Goal: Find specific page/section: Find specific page/section

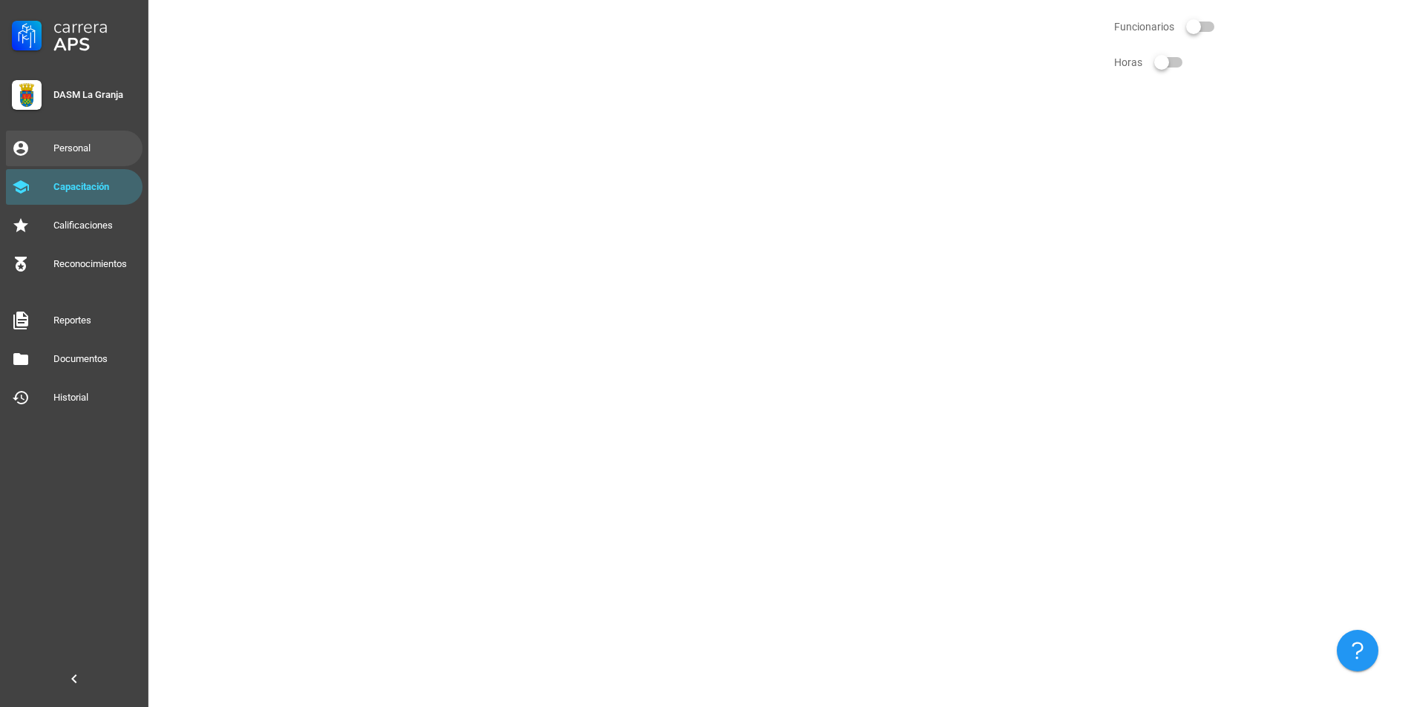
click at [59, 135] on link "Personal" at bounding box center [74, 149] width 137 height 36
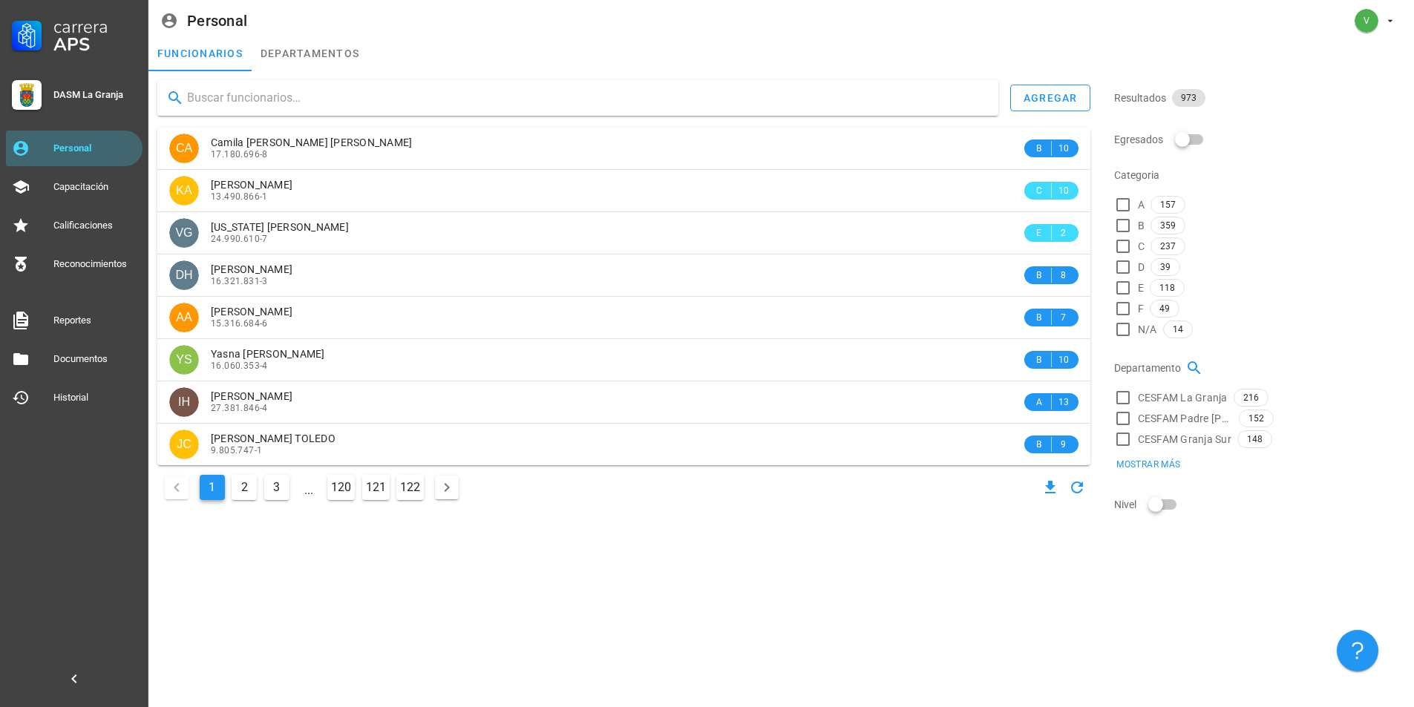
click at [259, 100] on input "text" at bounding box center [586, 98] width 799 height 24
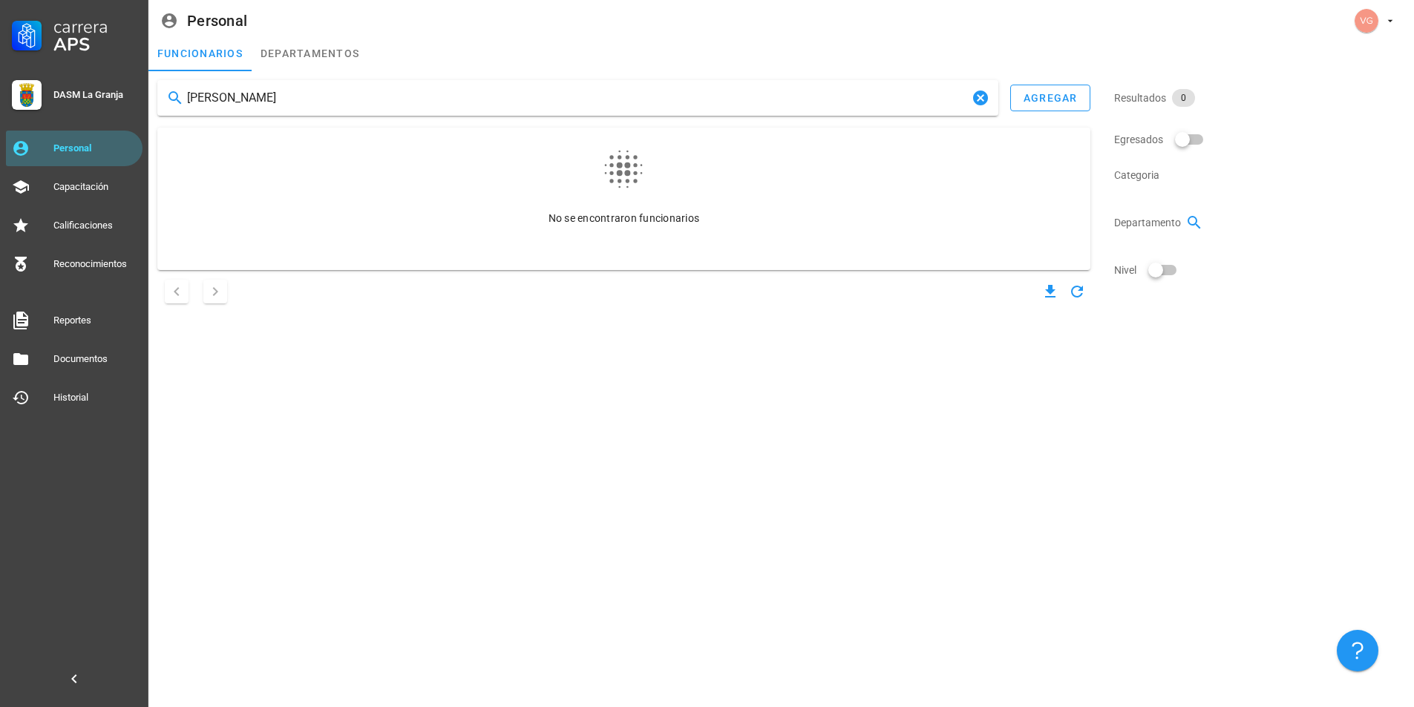
type input "[PERSON_NAME]"
click at [90, 149] on div "Personal" at bounding box center [94, 149] width 83 height 12
click at [83, 146] on div "Personal" at bounding box center [94, 149] width 83 height 12
click at [336, 105] on input "[PERSON_NAME]" at bounding box center [578, 98] width 782 height 24
click at [78, 152] on div "Personal" at bounding box center [94, 149] width 83 height 12
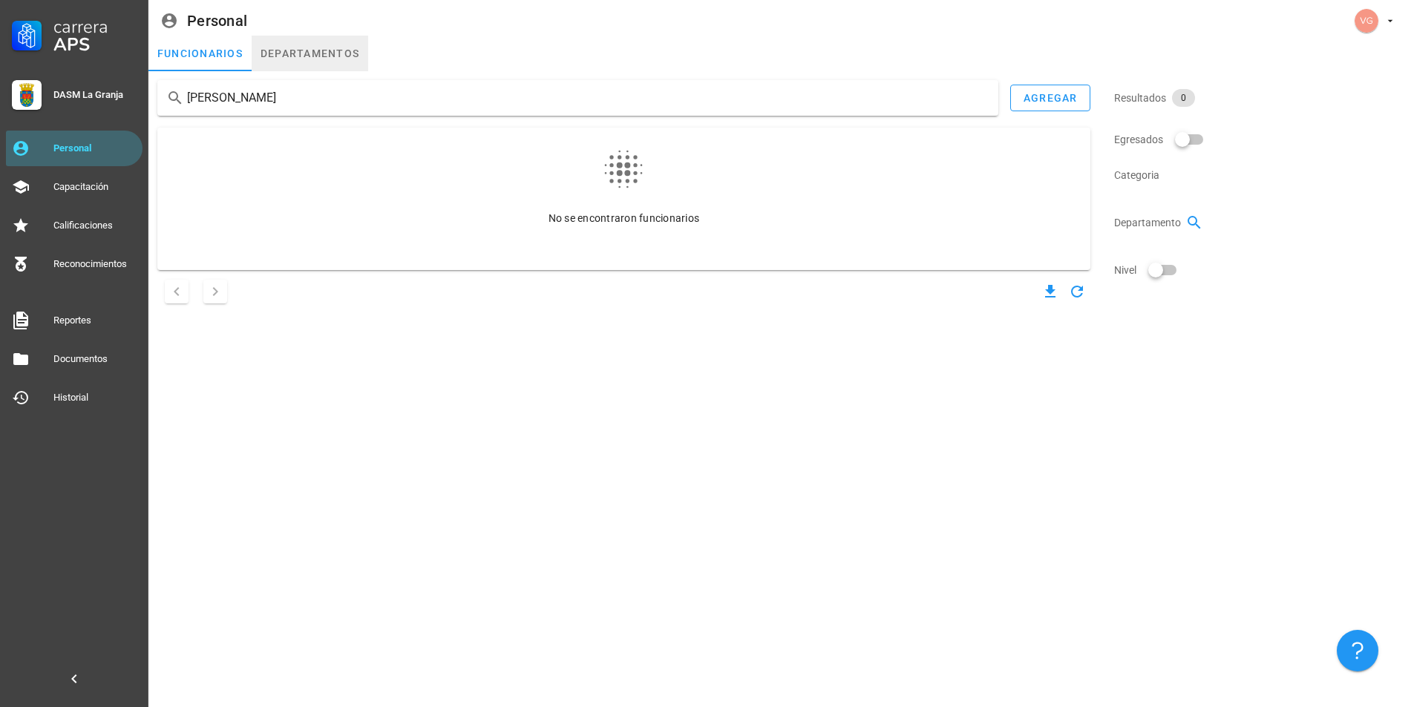
click at [283, 53] on link "departamentos" at bounding box center [310, 54] width 117 height 36
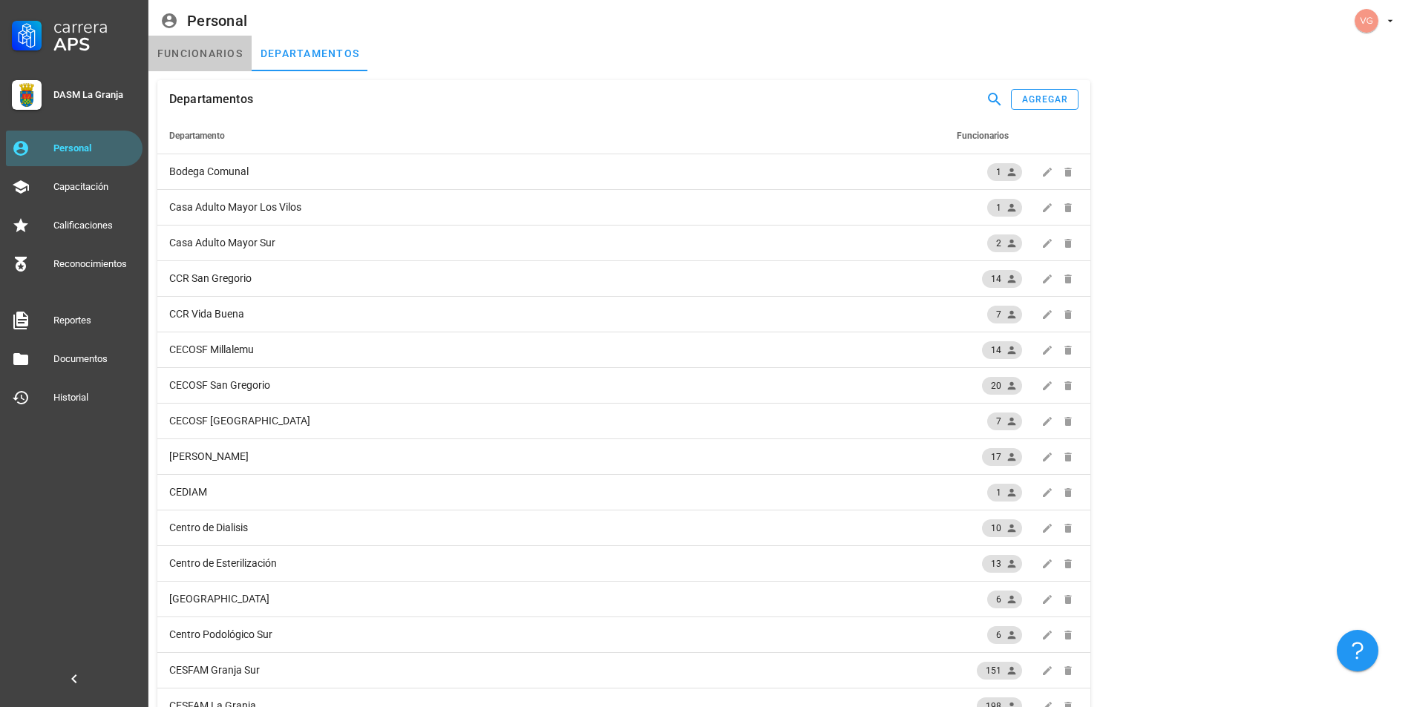
click at [198, 50] on link "funcionarios" at bounding box center [199, 54] width 103 height 36
